Goal: Information Seeking & Learning: Learn about a topic

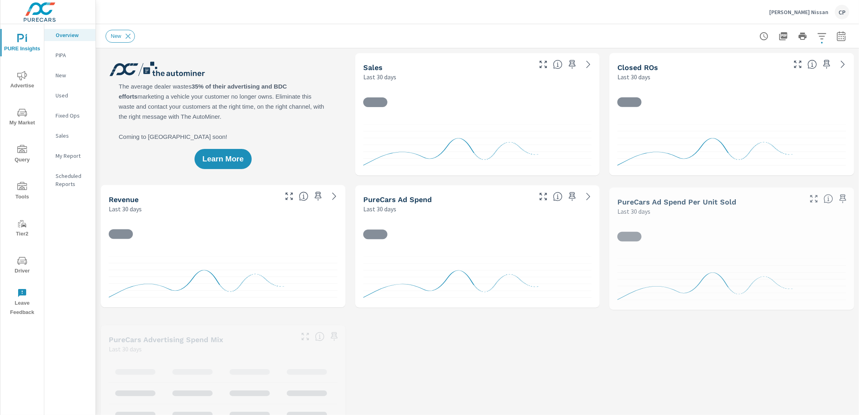
click at [19, 79] on icon "nav menu" at bounding box center [22, 76] width 10 height 10
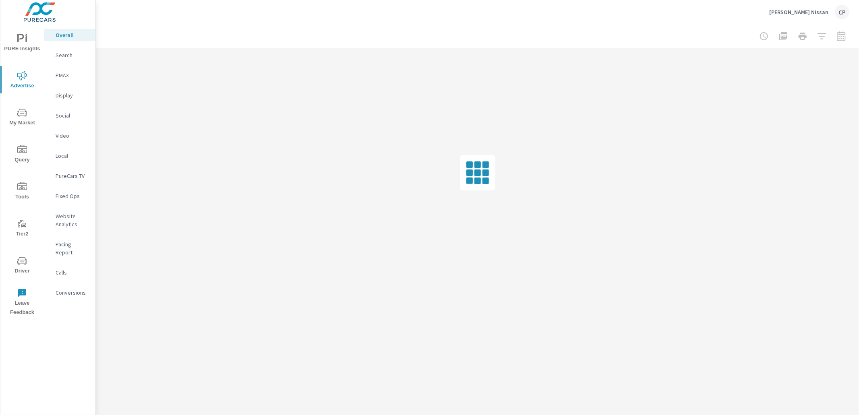
click at [66, 58] on p "Search" at bounding box center [72, 55] width 33 height 8
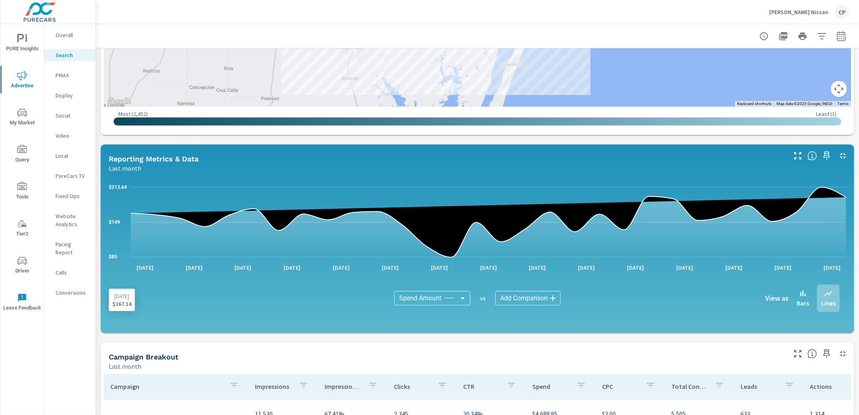
scroll to position [284, 0]
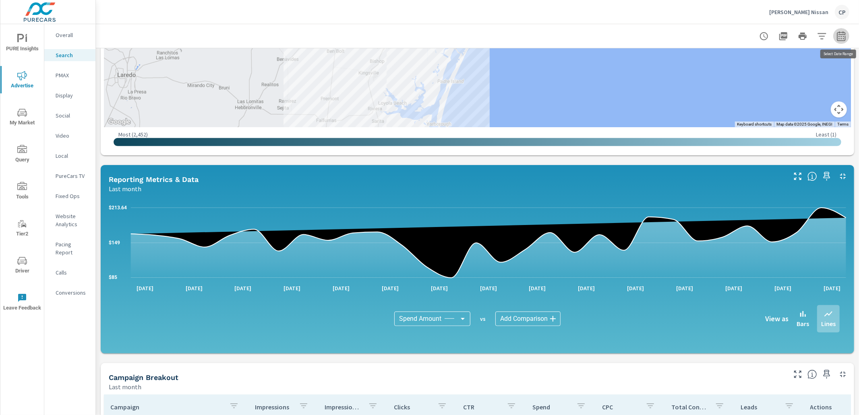
click at [847, 37] on button "button" at bounding box center [842, 36] width 16 height 16
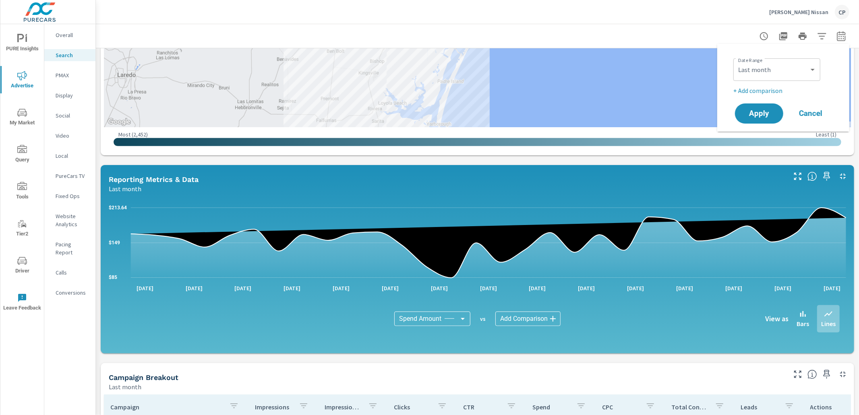
click at [796, 61] on div "Custom Yesterday Last week Last 7 days Last 14 days Last 30 days Last 45 days L…" at bounding box center [777, 69] width 87 height 23
click at [791, 70] on select "Custom Yesterday Last week Last 7 days Last 14 days Last 30 days Last 45 days L…" at bounding box center [777, 70] width 81 height 16
click at [737, 62] on select "Custom Yesterday Last week Last 7 days Last 14 days Last 30 days Last 45 days L…" at bounding box center [777, 70] width 81 height 16
select select "Last 30 days"
click at [769, 91] on p "+ Add comparison" at bounding box center [785, 91] width 103 height 10
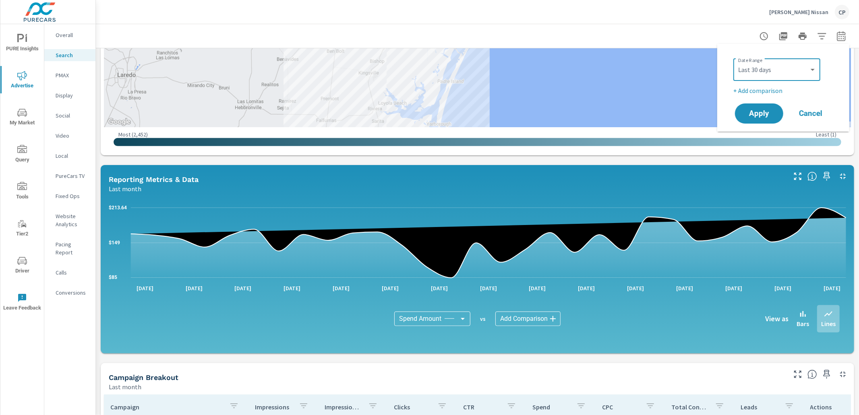
select select "Previous period"
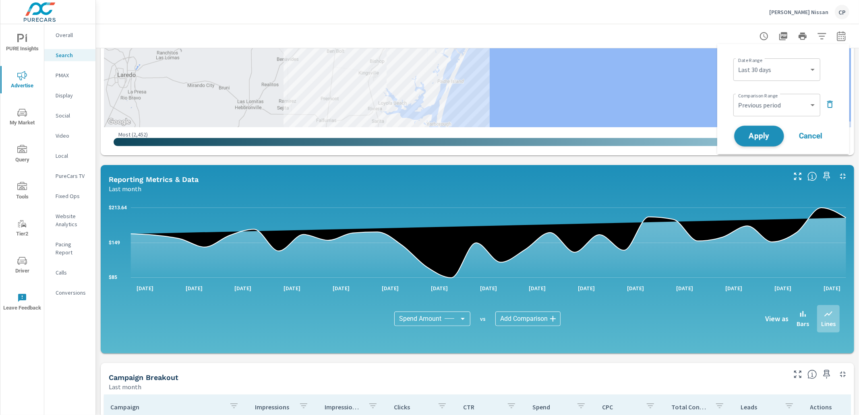
click at [767, 127] on button "Apply" at bounding box center [760, 136] width 50 height 21
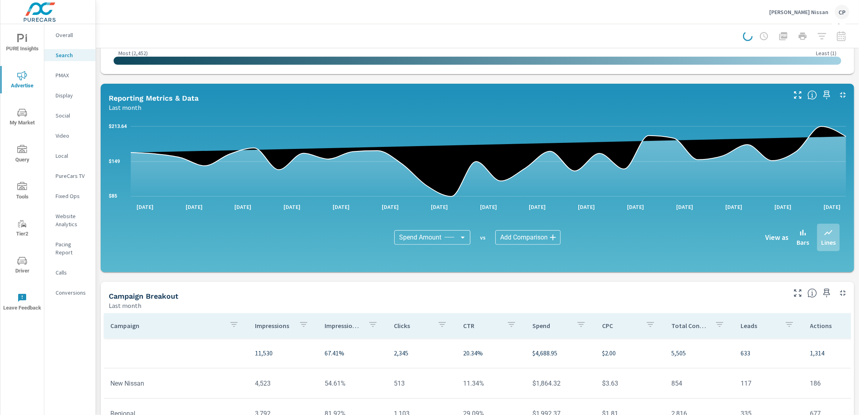
scroll to position [367, 0]
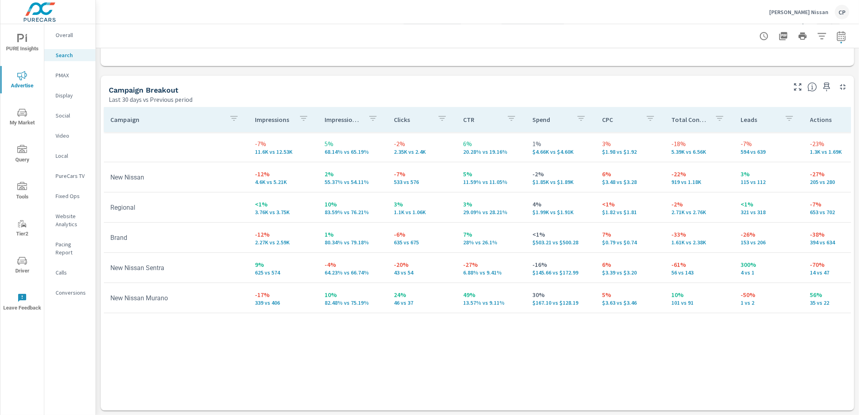
scroll to position [754, 0]
click at [837, 42] on button "button" at bounding box center [842, 36] width 16 height 16
select select "Last 30 days"
select select "Previous period"
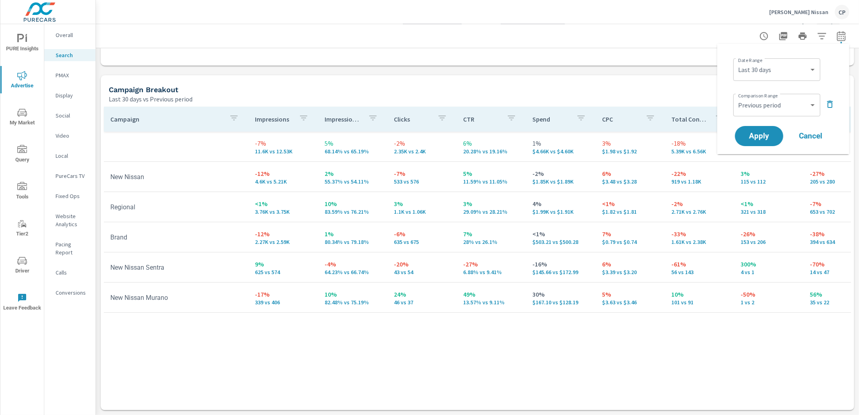
click at [837, 103] on div "Date Range Custom Yesterday Last week Last 7 days Last 14 days Last 30 days Las…" at bounding box center [783, 99] width 113 height 98
drag, startPoint x: 834, startPoint y: 104, endPoint x: 821, endPoint y: 111, distance: 14.8
click at [831, 106] on icon "button" at bounding box center [831, 105] width 10 height 10
drag, startPoint x: 780, startPoint y: 118, endPoint x: 774, endPoint y: 119, distance: 6.2
click at [776, 119] on button "Apply" at bounding box center [760, 113] width 50 height 21
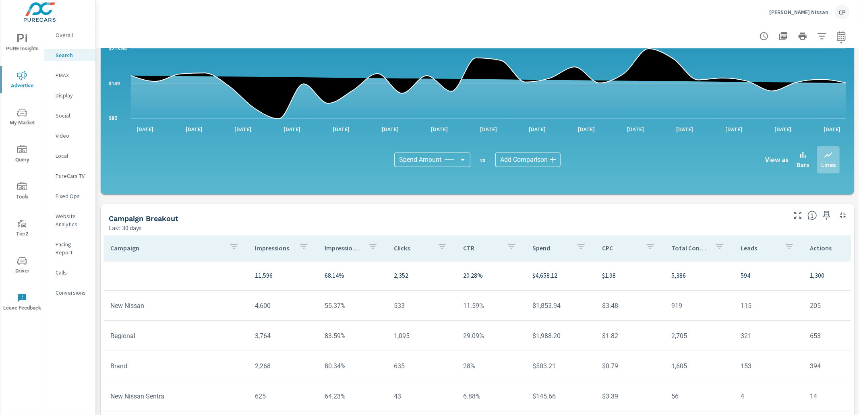
scroll to position [492, 0]
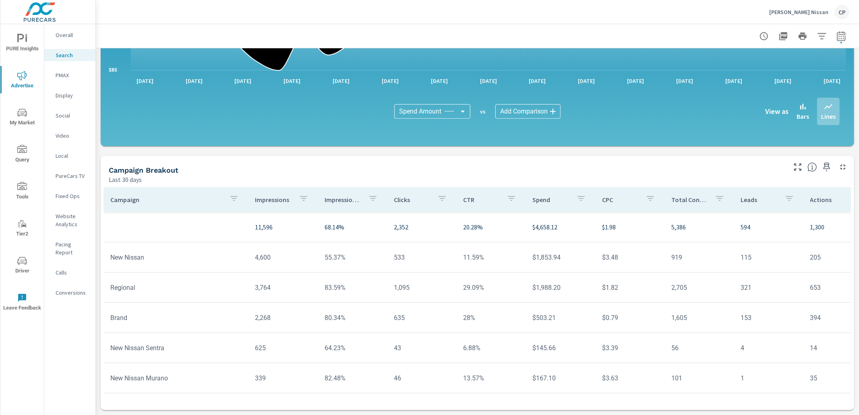
click at [75, 76] on p "PMAX" at bounding box center [72, 75] width 33 height 8
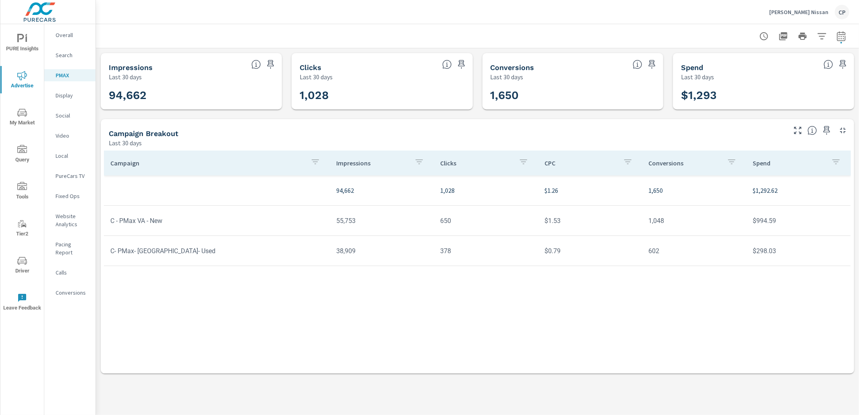
click at [75, 57] on p "Search" at bounding box center [72, 55] width 33 height 8
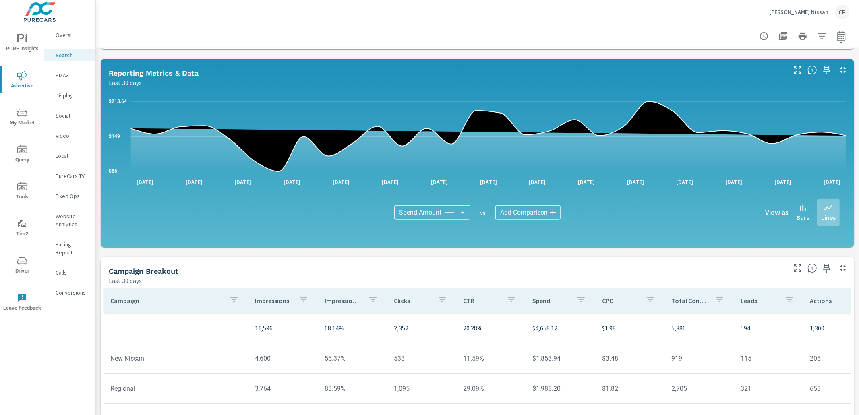
scroll to position [492, 0]
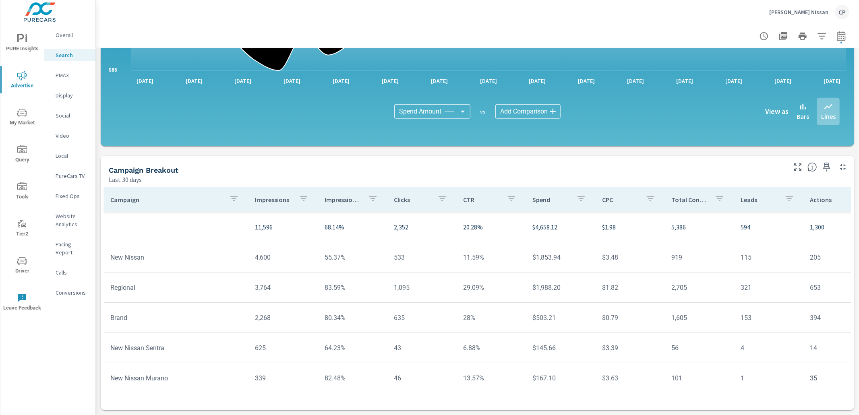
click at [843, 35] on icon "button" at bounding box center [842, 36] width 10 height 10
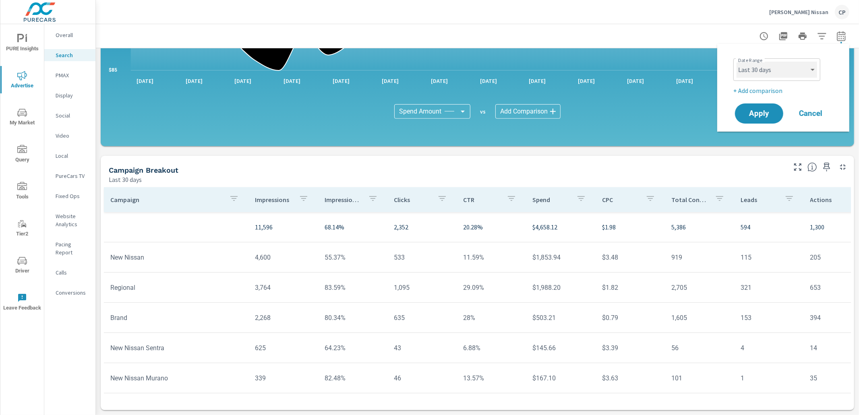
click at [795, 70] on select "Custom Yesterday Last week Last 7 days Last 14 days Last 30 days Last 45 days L…" at bounding box center [777, 70] width 81 height 16
click at [737, 62] on select "Custom Yesterday Last week Last 7 days Last 14 days Last 30 days Last 45 days L…" at bounding box center [777, 70] width 81 height 16
select select "Month to date"
click at [761, 110] on span "Apply" at bounding box center [759, 114] width 33 height 8
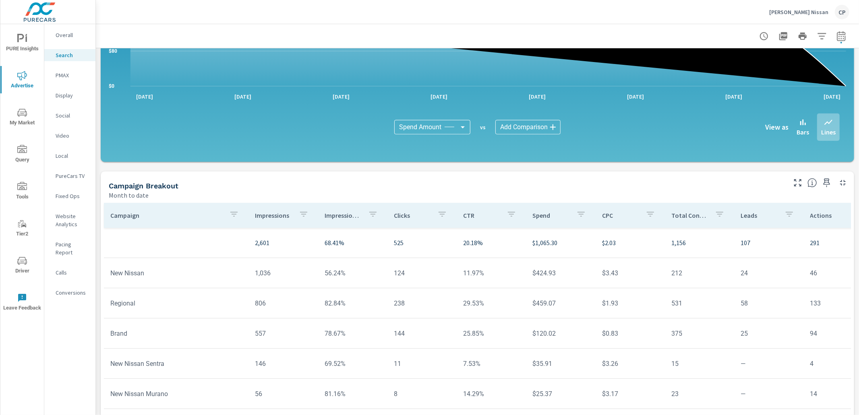
scroll to position [492, 0]
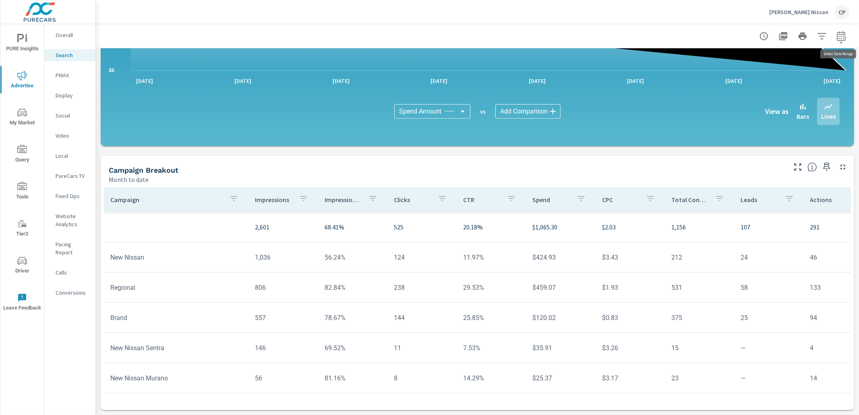
click at [844, 41] on button "button" at bounding box center [842, 36] width 16 height 16
select select "Month to date"
click at [843, 36] on icon "button" at bounding box center [842, 36] width 10 height 10
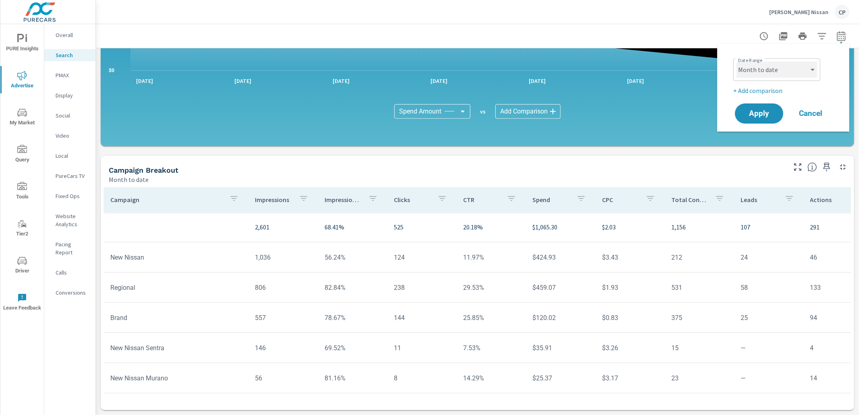
click at [795, 71] on select "Custom Yesterday Last week Last 7 days Last 14 days Last 30 days Last 45 days L…" at bounding box center [777, 70] width 81 height 16
click at [737, 62] on select "Custom Yesterday Last week Last 7 days Last 14 days Last 30 days Last 45 days L…" at bounding box center [777, 70] width 81 height 16
select select "Last month"
click at [763, 114] on span "Apply" at bounding box center [759, 114] width 33 height 8
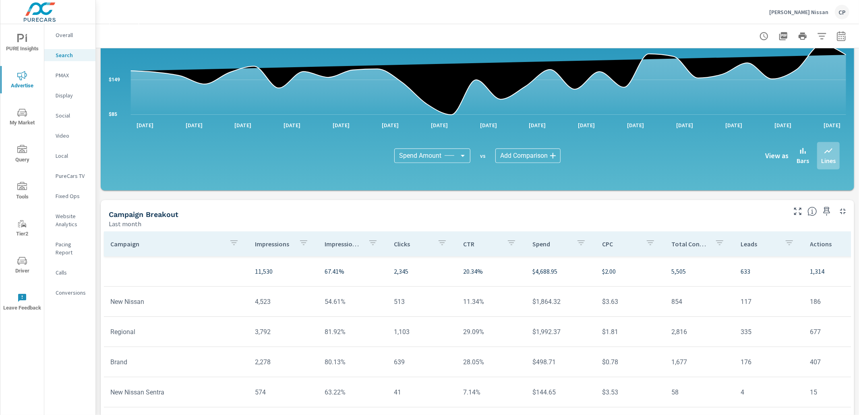
scroll to position [492, 0]
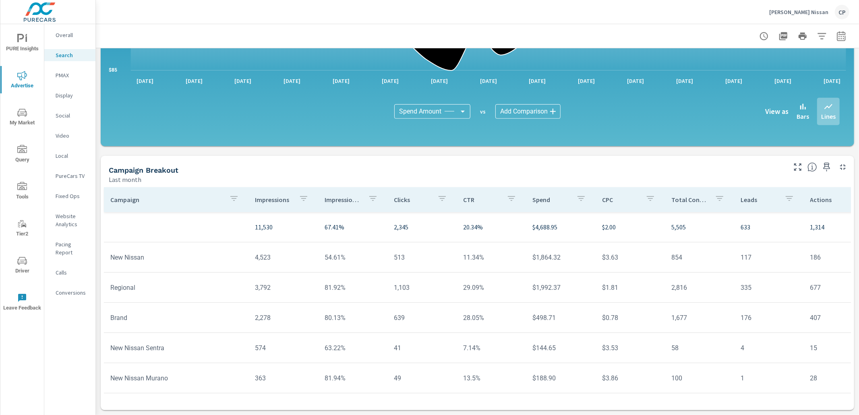
click at [79, 77] on p "PMAX" at bounding box center [72, 75] width 33 height 8
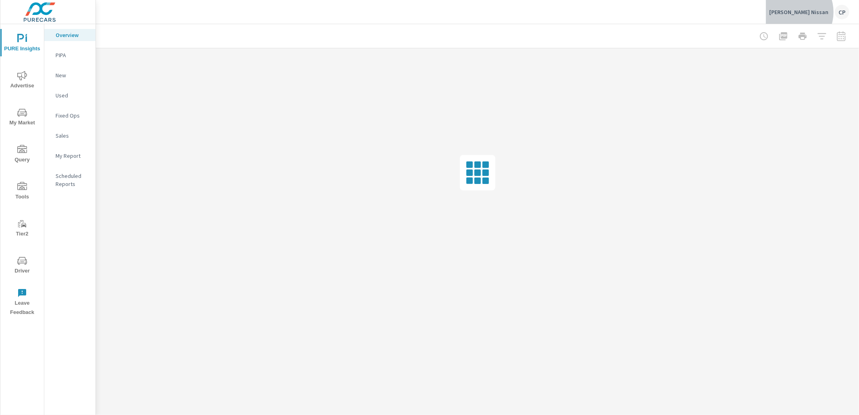
click at [813, 12] on p "[PERSON_NAME] Nissan" at bounding box center [799, 11] width 59 height 7
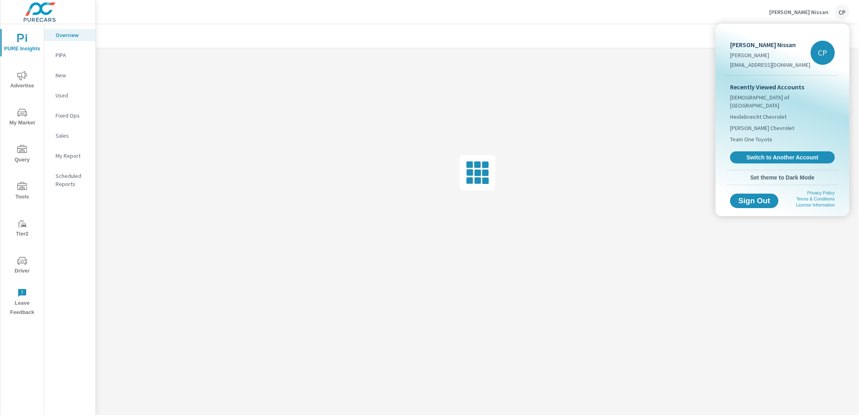
click at [761, 154] on span "Switch to Another Account" at bounding box center [783, 157] width 96 height 7
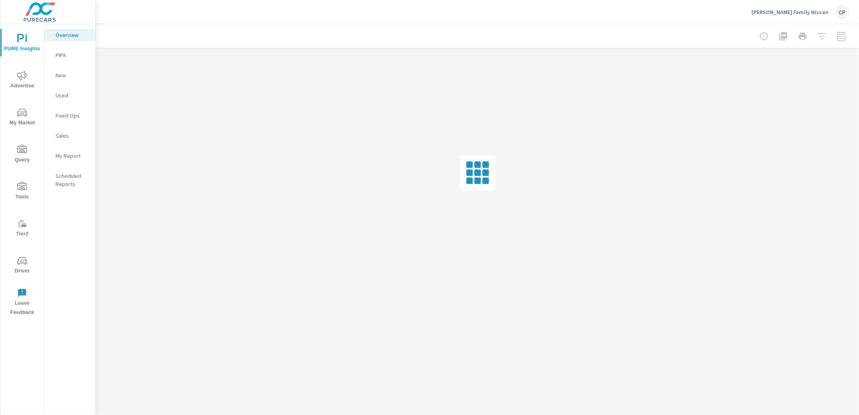
click at [22, 75] on icon "nav menu" at bounding box center [22, 76] width 10 height 10
click at [22, 38] on icon "nav menu" at bounding box center [22, 39] width 10 height 10
click at [29, 111] on span "My Market" at bounding box center [22, 118] width 39 height 20
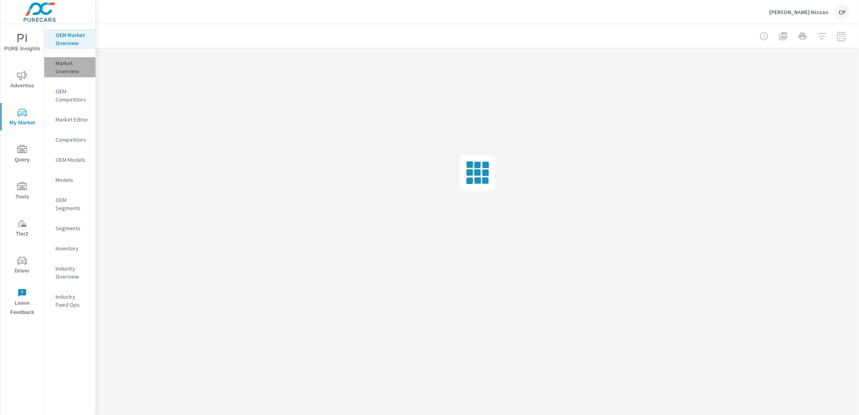
click at [73, 68] on p "Market Overview" at bounding box center [72, 67] width 33 height 16
click at [65, 39] on p "OEM Market Overview" at bounding box center [72, 39] width 33 height 16
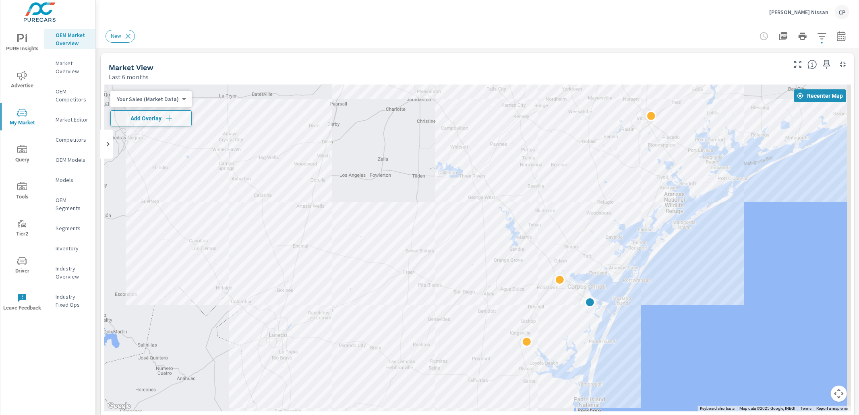
drag, startPoint x: 706, startPoint y: 345, endPoint x: 678, endPoint y: 342, distance: 28.0
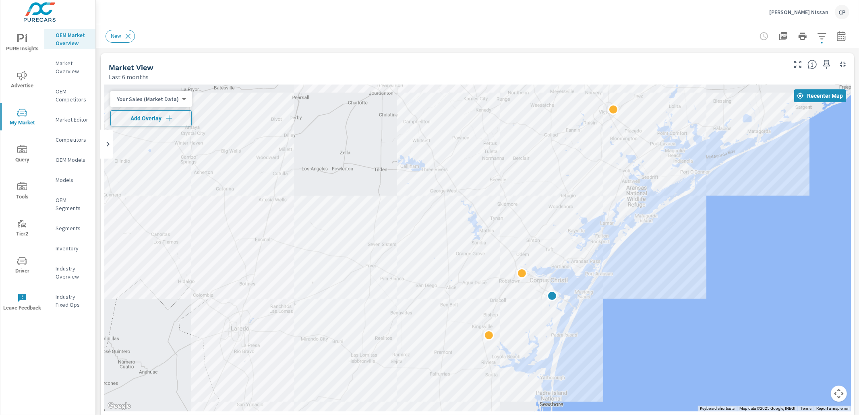
click at [163, 123] on button "Add Overlay" at bounding box center [150, 118] width 81 height 16
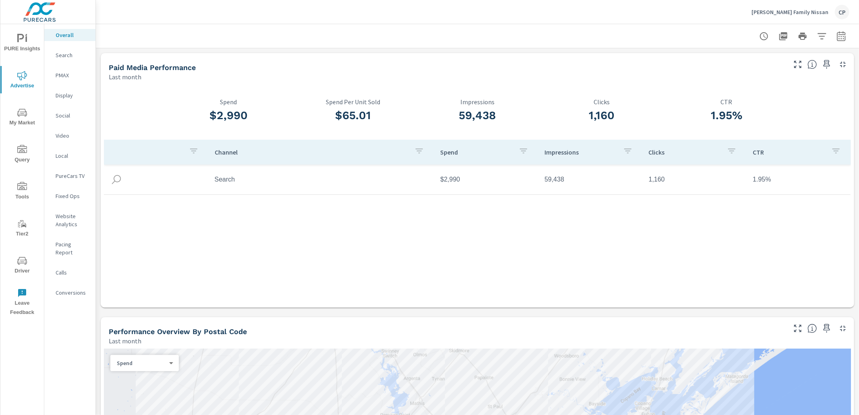
click at [20, 116] on icon "nav menu" at bounding box center [22, 113] width 10 height 10
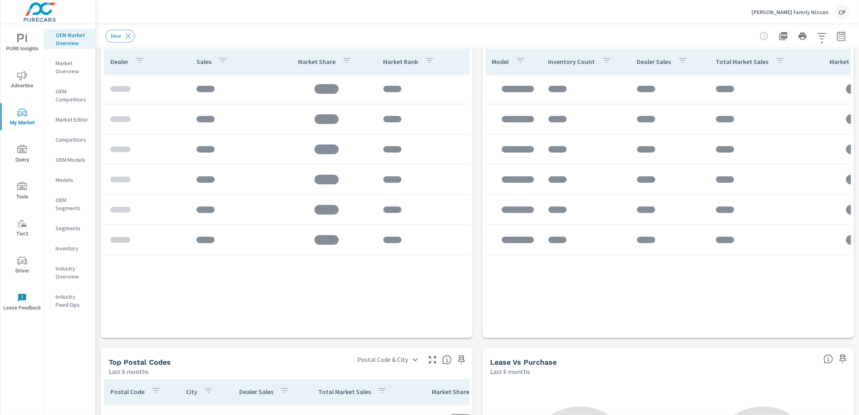
scroll to position [435, 0]
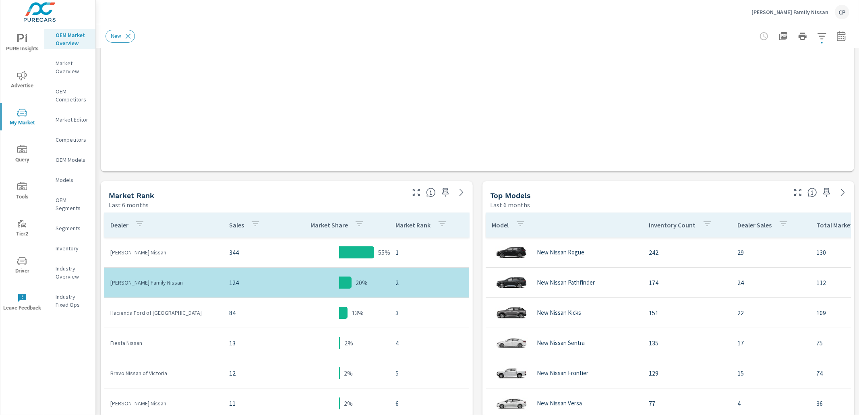
scroll to position [245, 0]
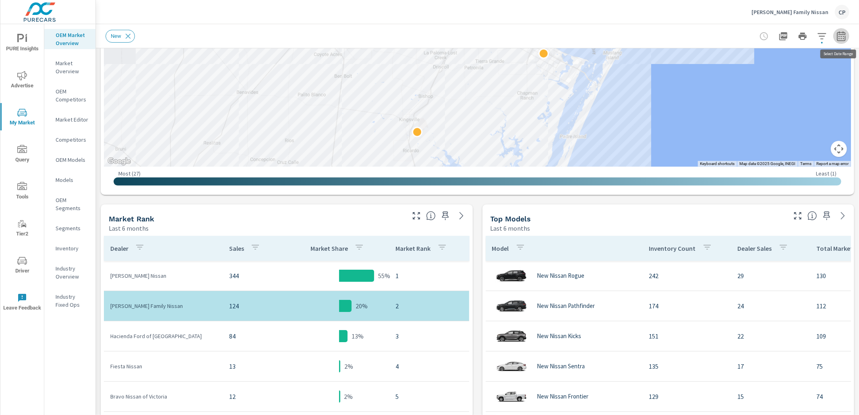
click at [847, 37] on button "button" at bounding box center [842, 36] width 16 height 16
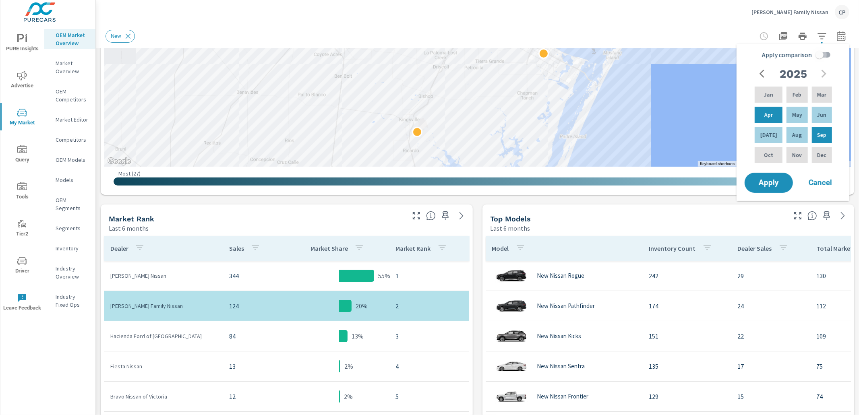
click at [819, 56] on input "Apply comparison" at bounding box center [820, 54] width 46 height 15
checkbox input "true"
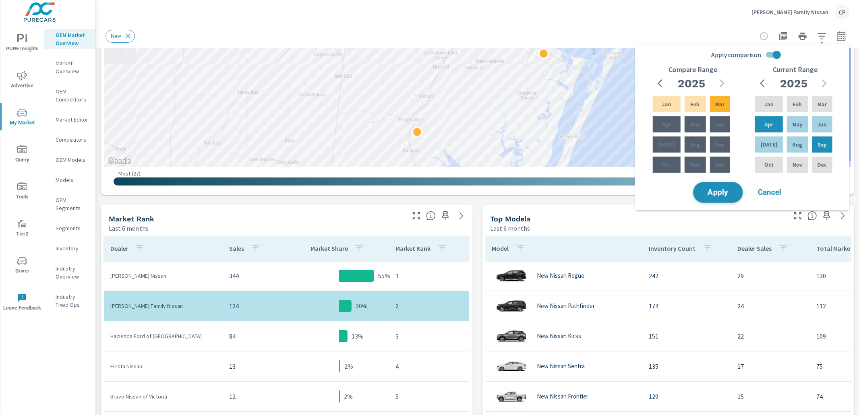
click at [720, 197] on button "Apply" at bounding box center [718, 192] width 50 height 21
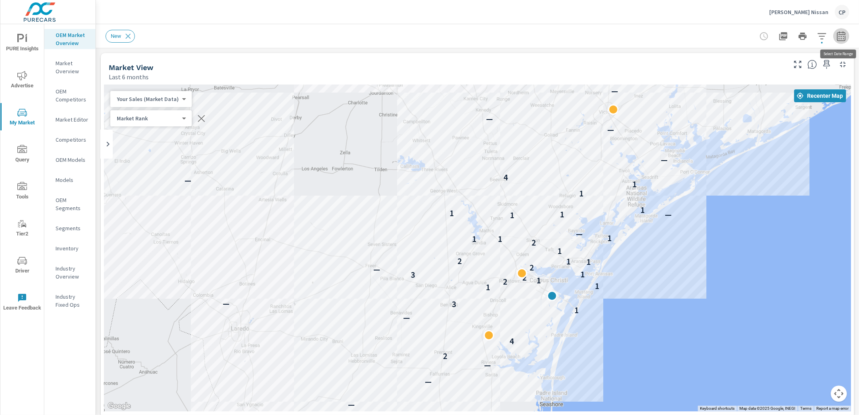
drag, startPoint x: 841, startPoint y: 34, endPoint x: 839, endPoint y: 39, distance: 5.0
click at [840, 35] on icon "button" at bounding box center [842, 36] width 10 height 10
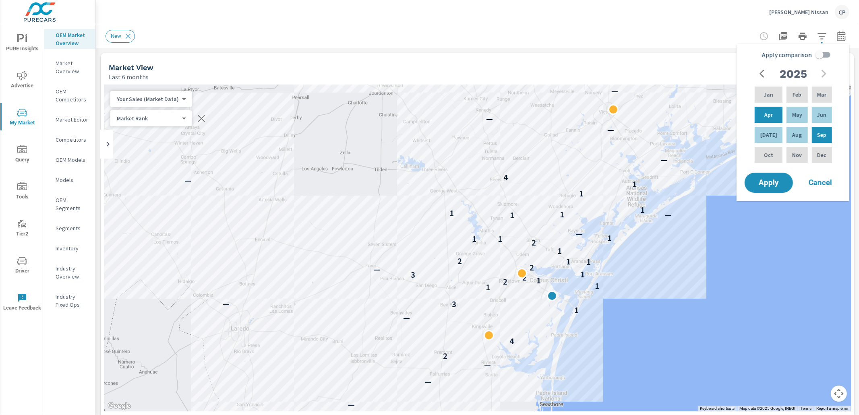
drag, startPoint x: 821, startPoint y: 54, endPoint x: 815, endPoint y: 64, distance: 11.5
click at [820, 56] on input "Apply comparison" at bounding box center [820, 54] width 46 height 15
checkbox input "true"
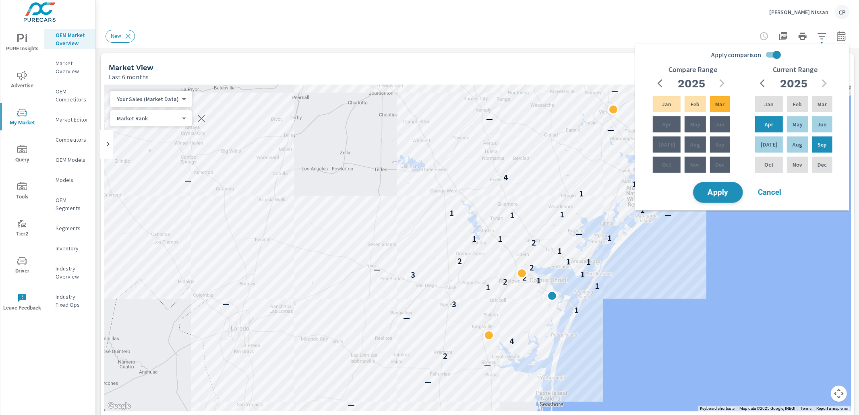
drag, startPoint x: 715, startPoint y: 196, endPoint x: 719, endPoint y: 194, distance: 4.1
click at [715, 195] on span "Apply" at bounding box center [718, 193] width 33 height 8
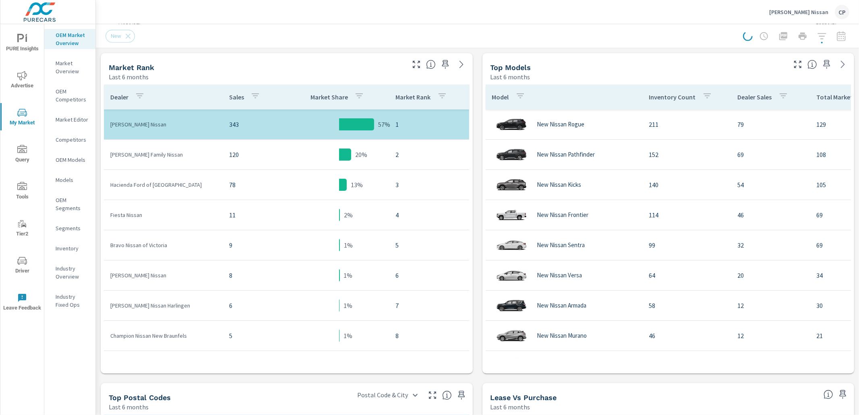
scroll to position [412, 0]
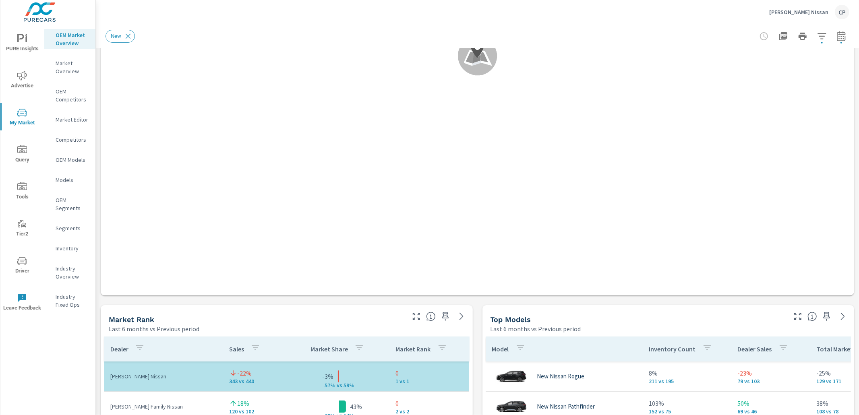
scroll to position [262, 0]
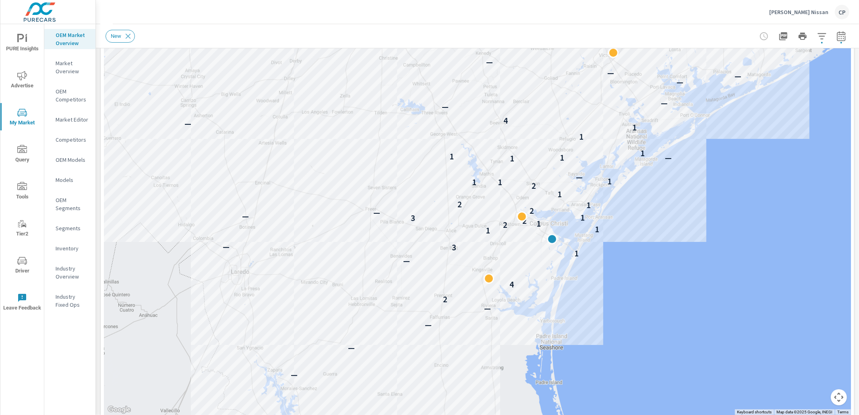
scroll to position [114, 0]
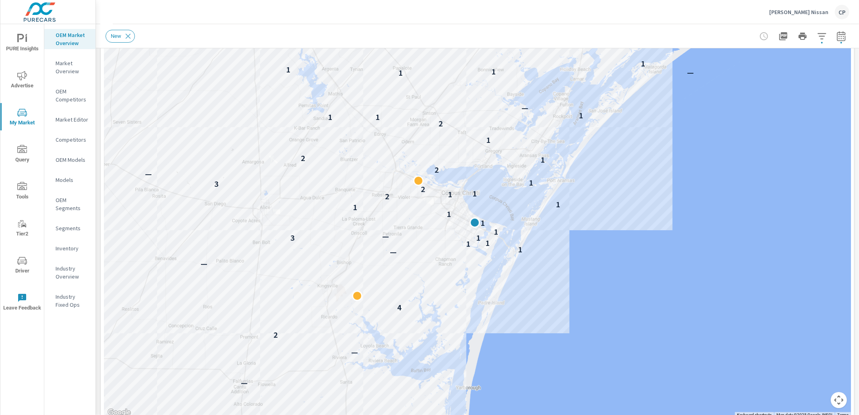
click at [643, 257] on div "— — — — 2 4 — — 1 1 1 3 1 — 1 1 1 1 1 2 1 1 2 3 1 — — 2 1 2 1 2 1 1 1 — 1 — 1 1…" at bounding box center [865, 410] width 774 height 435
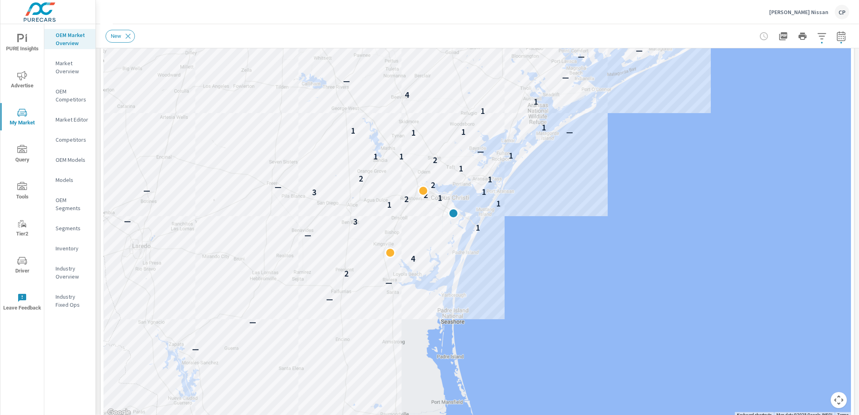
drag, startPoint x: 643, startPoint y: 257, endPoint x: 540, endPoint y: 228, distance: 106.3
click at [540, 228] on div "— — — 2 — — — — — — — 2 4 — 1 3 — 1 1 2 1 2 3 1 — — 2 1 2 1 2 1 1 1 — 1 — 1 1 1…" at bounding box center [763, 384] width 774 height 435
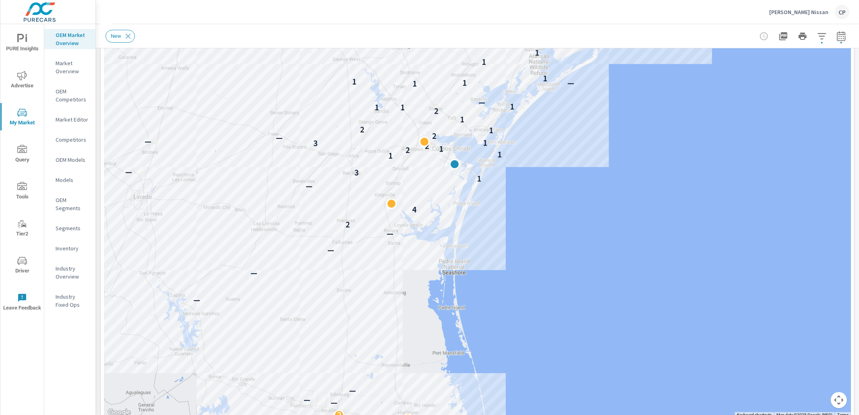
drag, startPoint x: 541, startPoint y: 229, endPoint x: 540, endPoint y: 109, distance: 120.1
click at [540, 145] on div "— — — 2 — — — — — — — 2 4 — 1 3 — 1 1 2 1 2 3 1 — — 2 1 2 1 2 1 1 1 — 1 — 1 1 1…" at bounding box center [866, 362] width 774 height 435
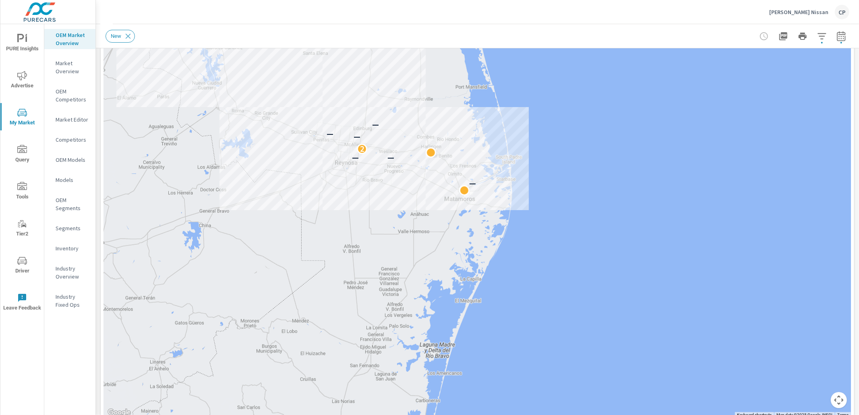
drag, startPoint x: 603, startPoint y: 279, endPoint x: 627, endPoint y: 79, distance: 201.8
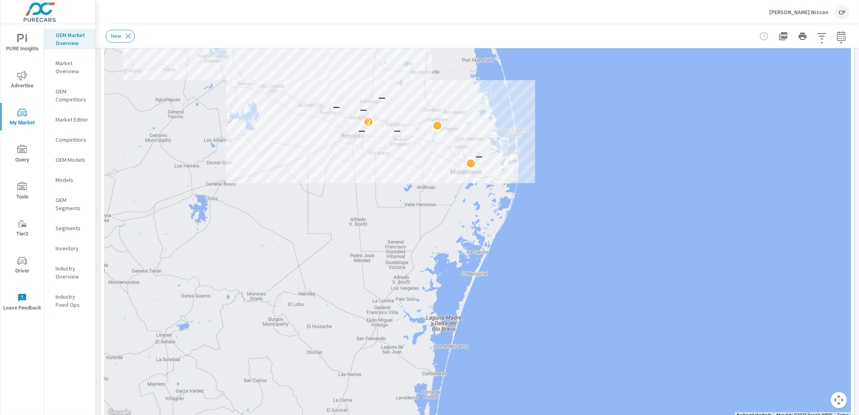
drag, startPoint x: 619, startPoint y: 218, endPoint x: 625, endPoint y: 198, distance: 21.2
click at [625, 198] on div "— — — 2 — — — — — — — 2 4 — 1 3 — 1 1 2 1 2 3 1 — — 2 1 2 1 2 1 1 1 —" at bounding box center [872, 389] width 774 height 435
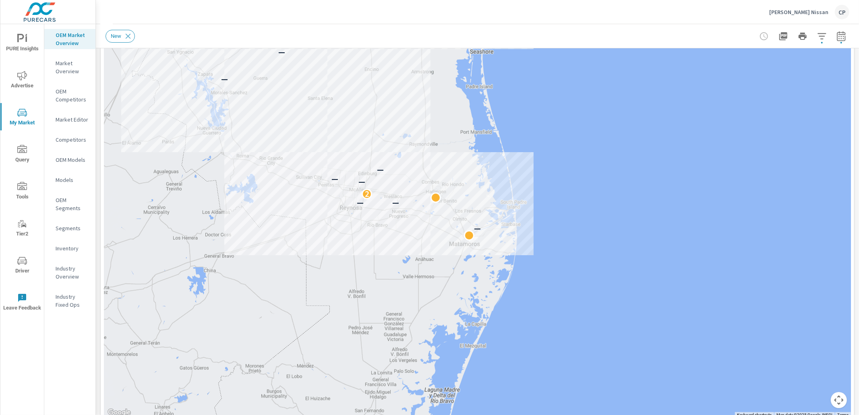
drag, startPoint x: 361, startPoint y: 150, endPoint x: 365, endPoint y: 222, distance: 71.8
click at [361, 231] on div "— — — 2 — — — — — — — 2 4 — 1 3 — 1 1 2 1 2 3 1 — — 2 1 2 1 2 1 1 1 — 1 — 1 1 1…" at bounding box center [477, 194] width 747 height 448
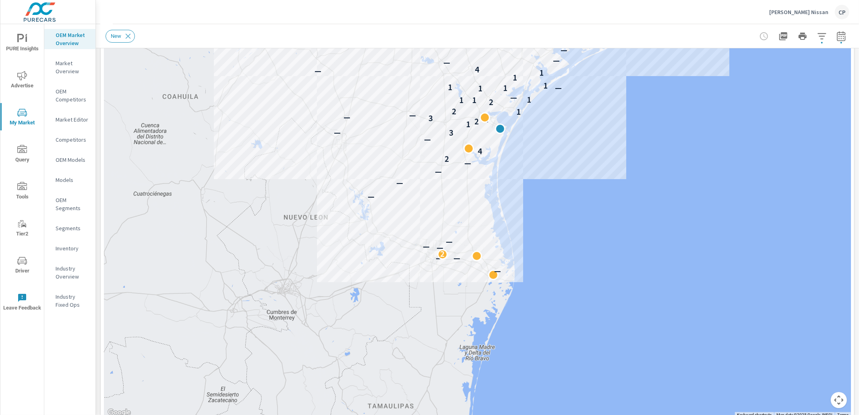
drag, startPoint x: 581, startPoint y: 124, endPoint x: 549, endPoint y: 193, distance: 77.0
click at [549, 193] on div "— — — 2 — — — — — — — 2 4 — 3 — 1 2 2 3 — — 1 2 2 1 1 1 — 1 — 1 1 1 1 1 — 4 — —…" at bounding box center [477, 194] width 747 height 448
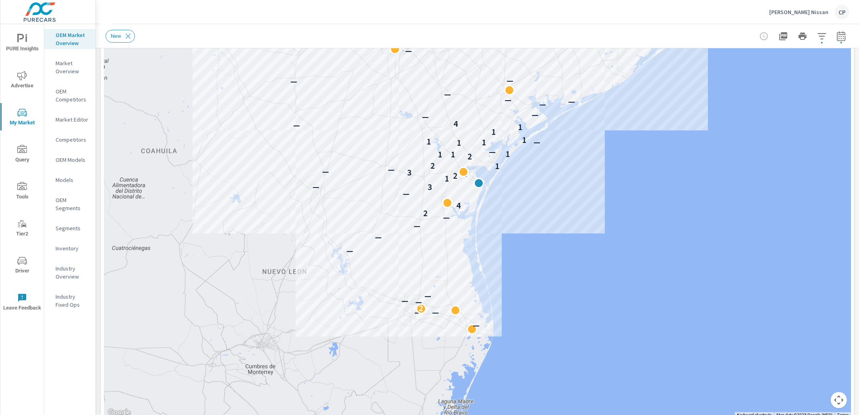
drag, startPoint x: 535, startPoint y: 139, endPoint x: 513, endPoint y: 196, distance: 61.0
click at [513, 196] on div "— — — 2 — — — — — — — 2 4 — 3 — 1 2 2 3 — — 1 2 2 1 1 1 — 1 — 1 1 1 1 1 — 4 — —…" at bounding box center [477, 194] width 747 height 448
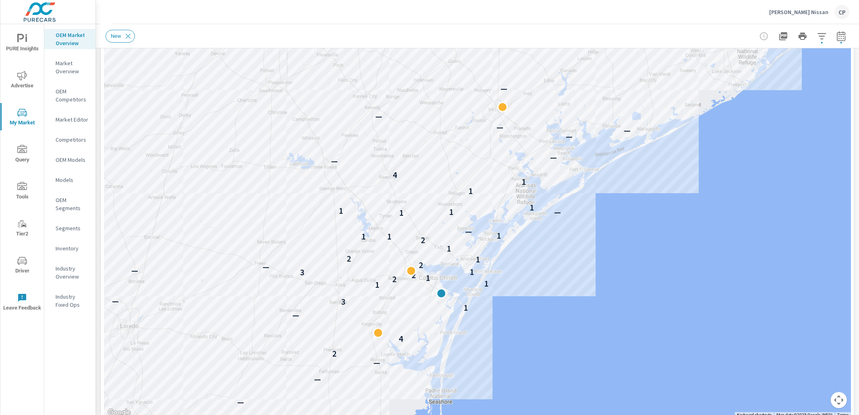
drag, startPoint x: 577, startPoint y: 181, endPoint x: 532, endPoint y: 215, distance: 55.5
click at [531, 315] on div "— — — 2 — — — — — — — 2 4 — 1 3 — 1 1 2 1 2 3 1 — — 2 1 2 1 2 1 1 1 — 1 — 1 1 1…" at bounding box center [477, 194] width 747 height 448
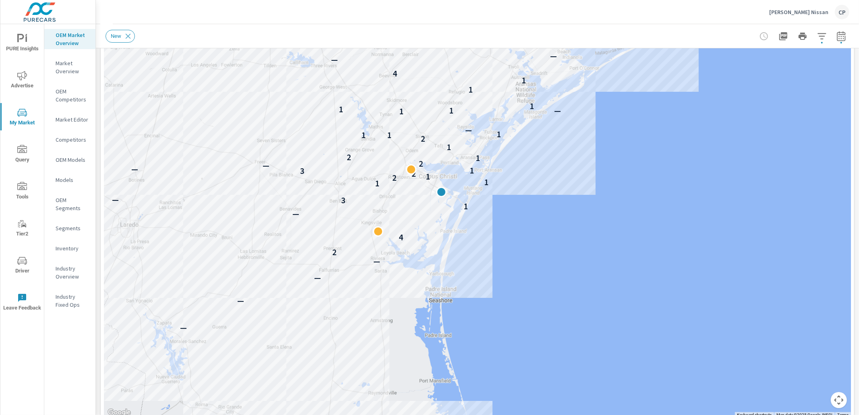
drag, startPoint x: 550, startPoint y: 288, endPoint x: 544, endPoint y: 195, distance: 93.2
click at [544, 195] on div "— — — 2 — — — — — — — 2 4 — 1 3 — 1 1 2 1 2 3 1 — — 2 1 2 1 2 1 1 1 — 1 — 1 1 1…" at bounding box center [859, 319] width 774 height 435
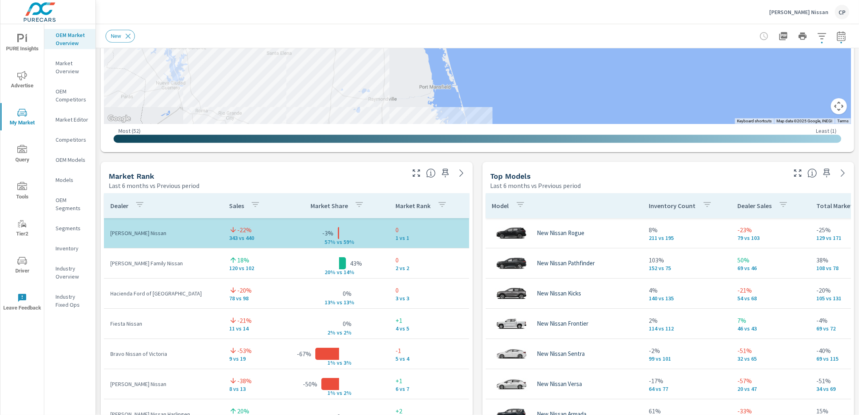
scroll to position [409, 0]
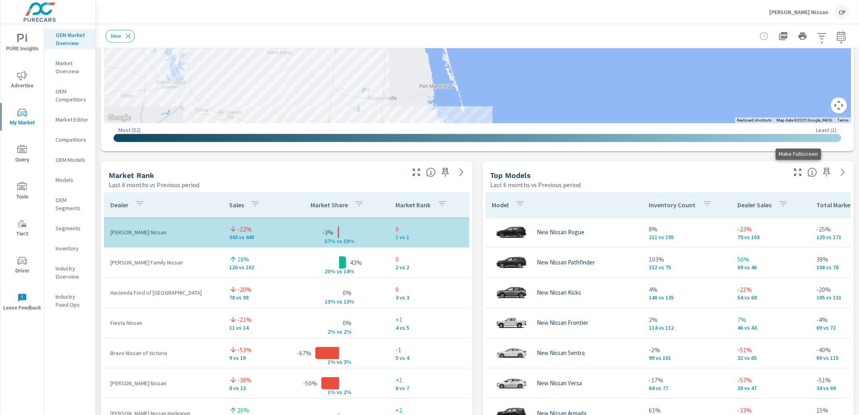
click at [800, 176] on icon "button" at bounding box center [798, 173] width 10 height 10
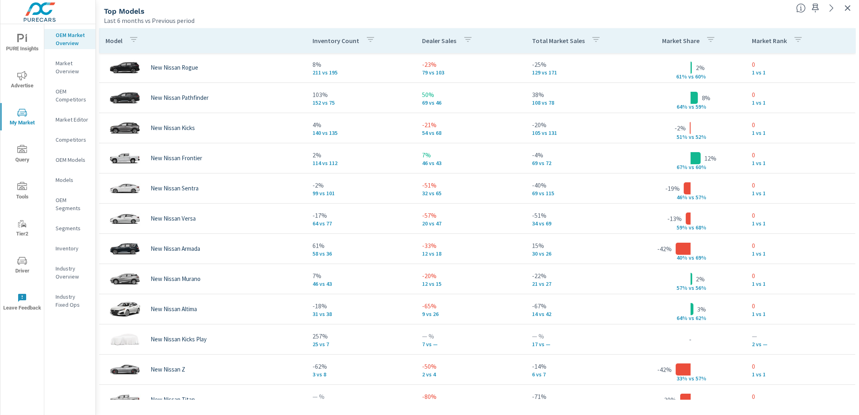
scroll to position [0, 0]
